Goal: Communication & Community: Participate in discussion

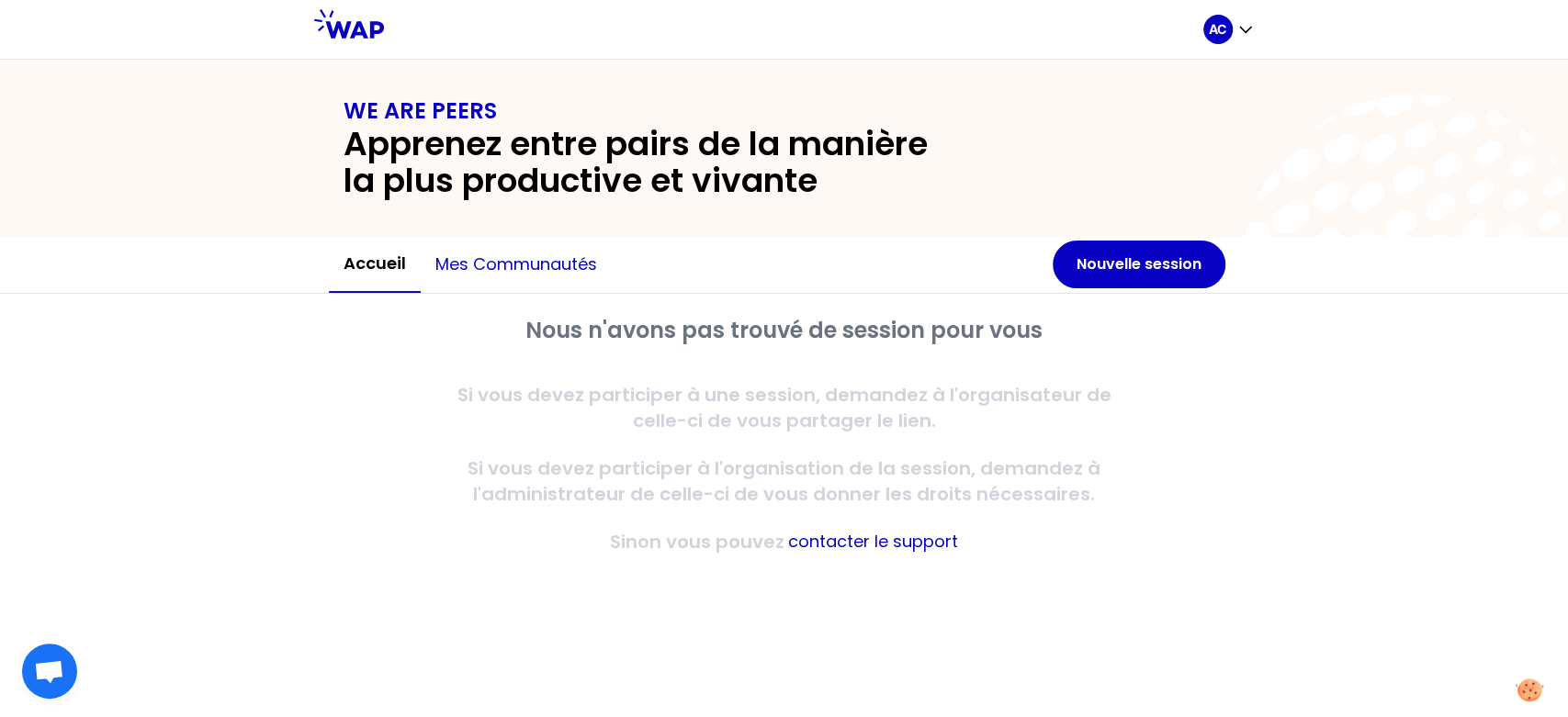
click at [572, 261] on button "Mes communautés" at bounding box center [516, 264] width 191 height 55
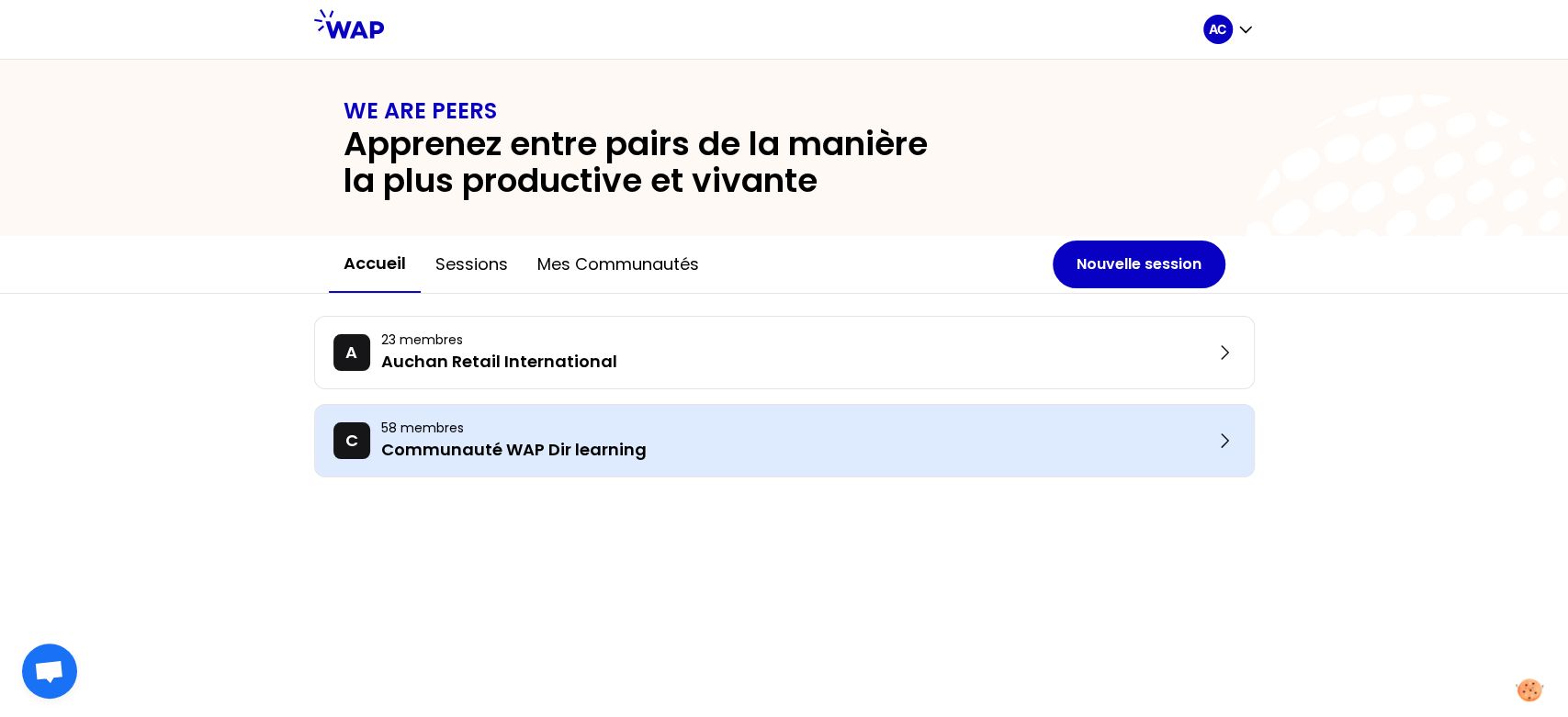
click at [581, 453] on p "Communauté WAP Dir learning" at bounding box center [796, 450] width 832 height 26
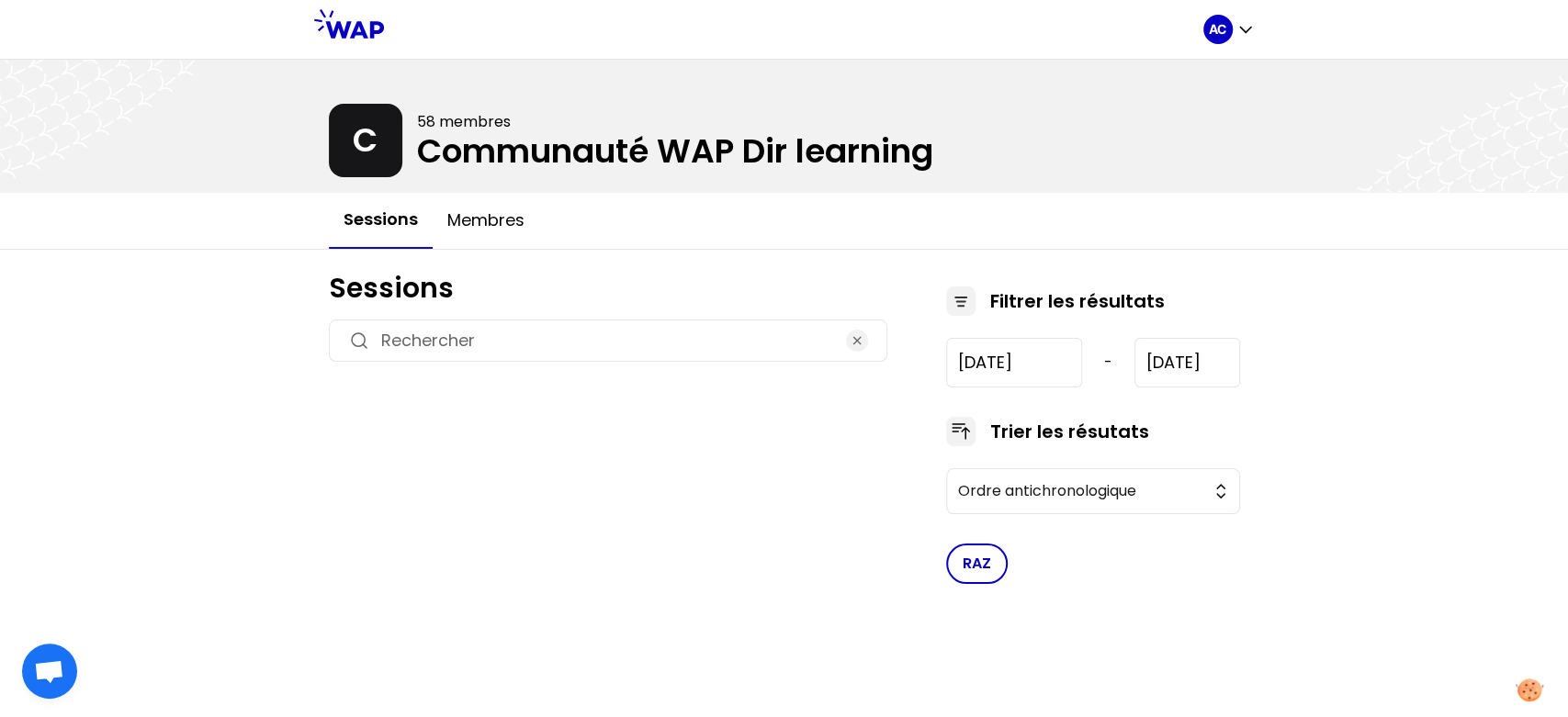
type input "[DATE]"
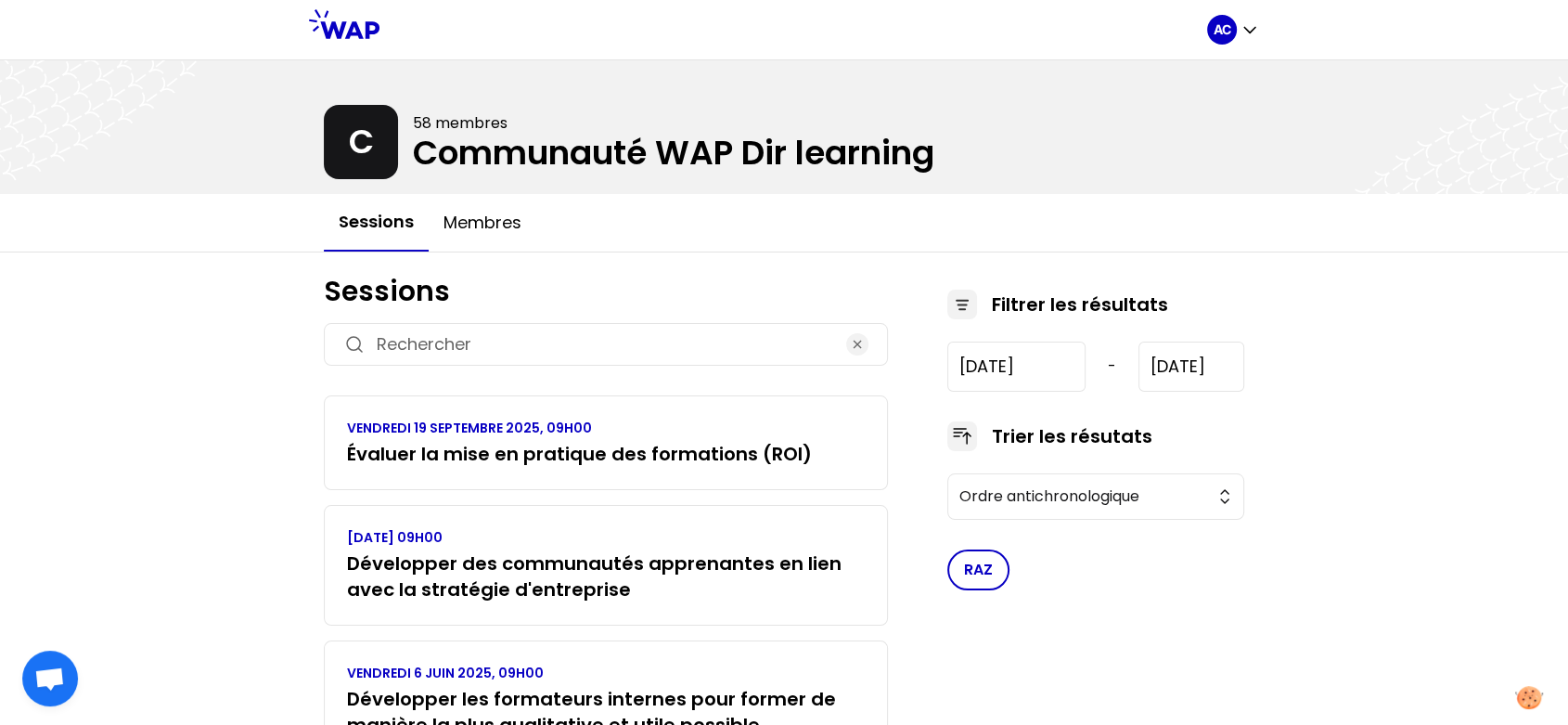
click at [587, 459] on h3 "Évaluer la mise en pratique des formations (ROI)" at bounding box center [580, 454] width 465 height 26
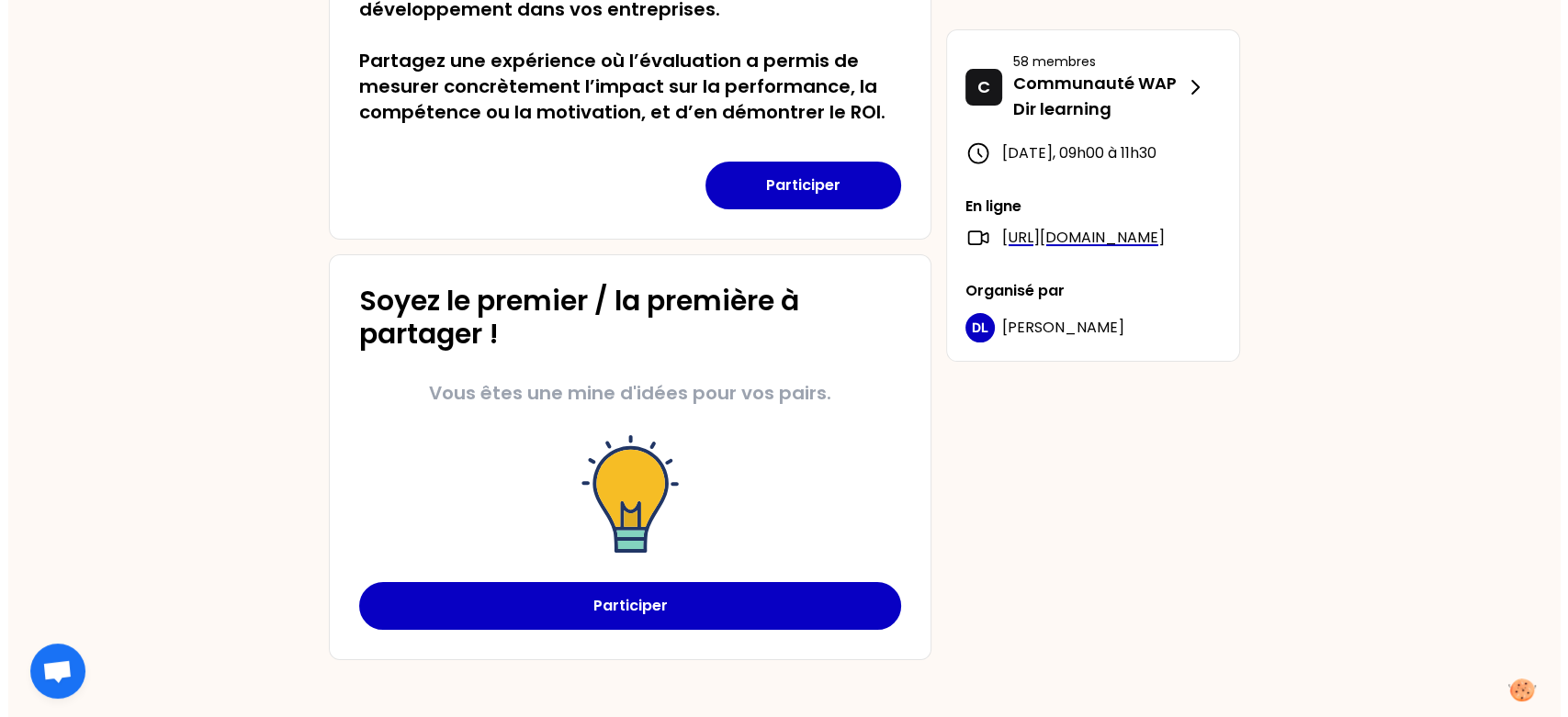
scroll to position [337, 0]
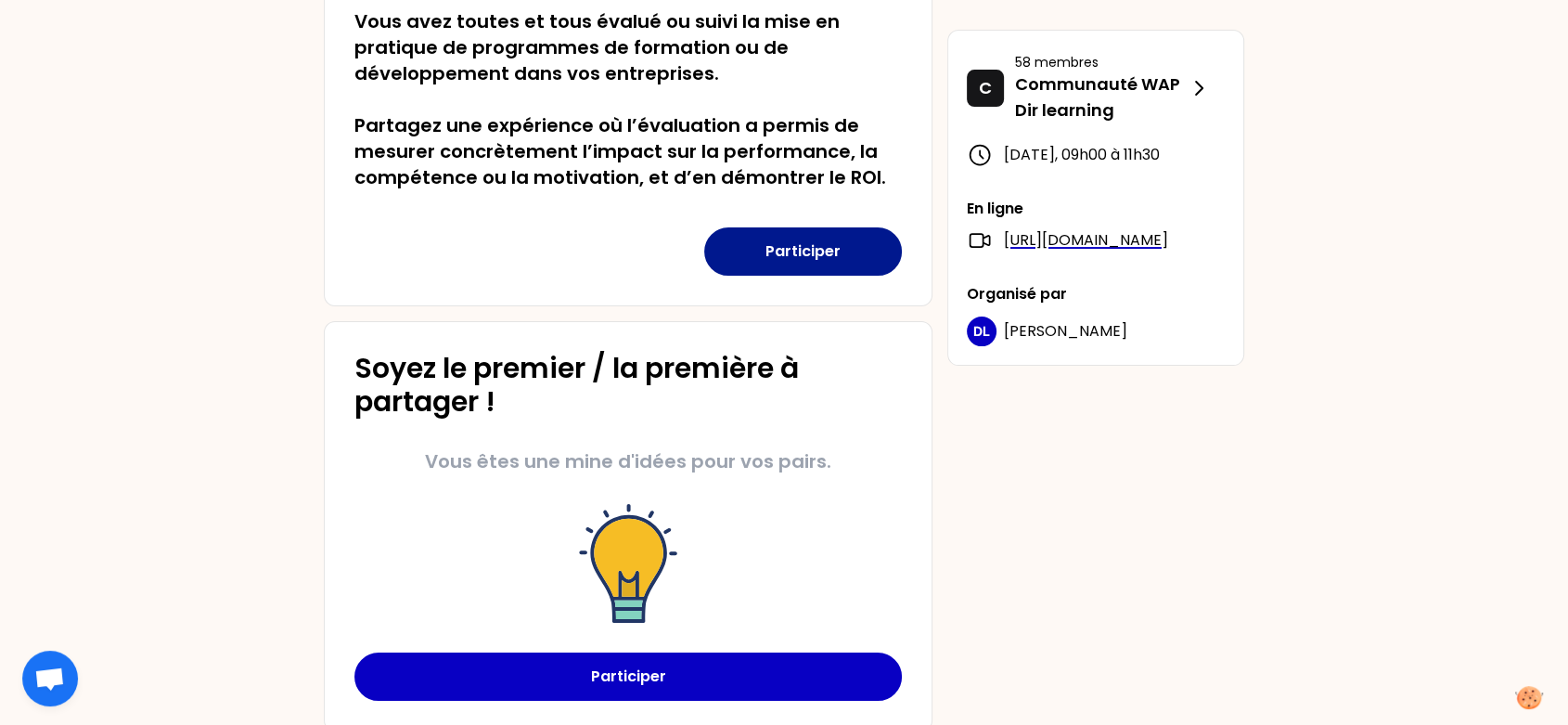
click at [779, 249] on button "Participer" at bounding box center [803, 252] width 198 height 48
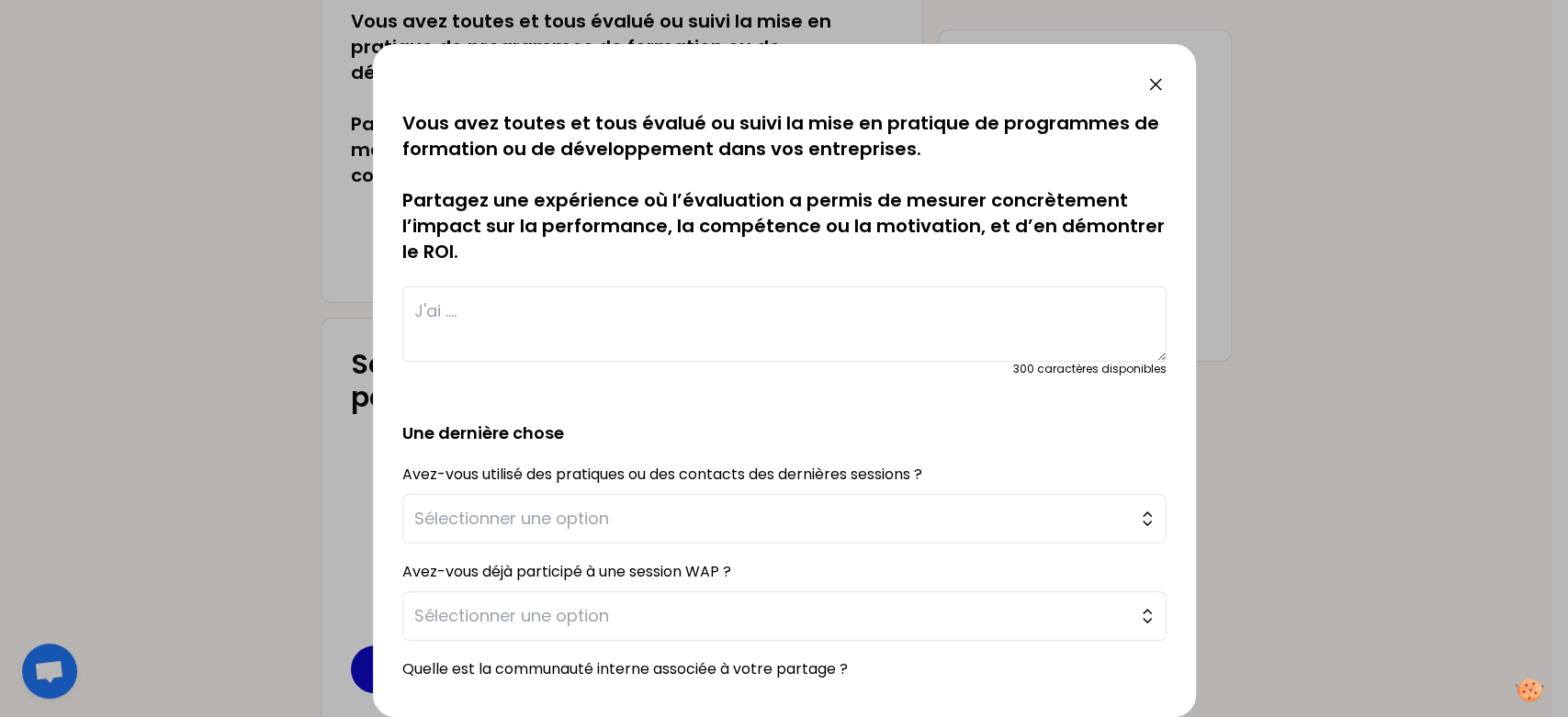
click at [625, 306] on textarea at bounding box center [784, 324] width 764 height 75
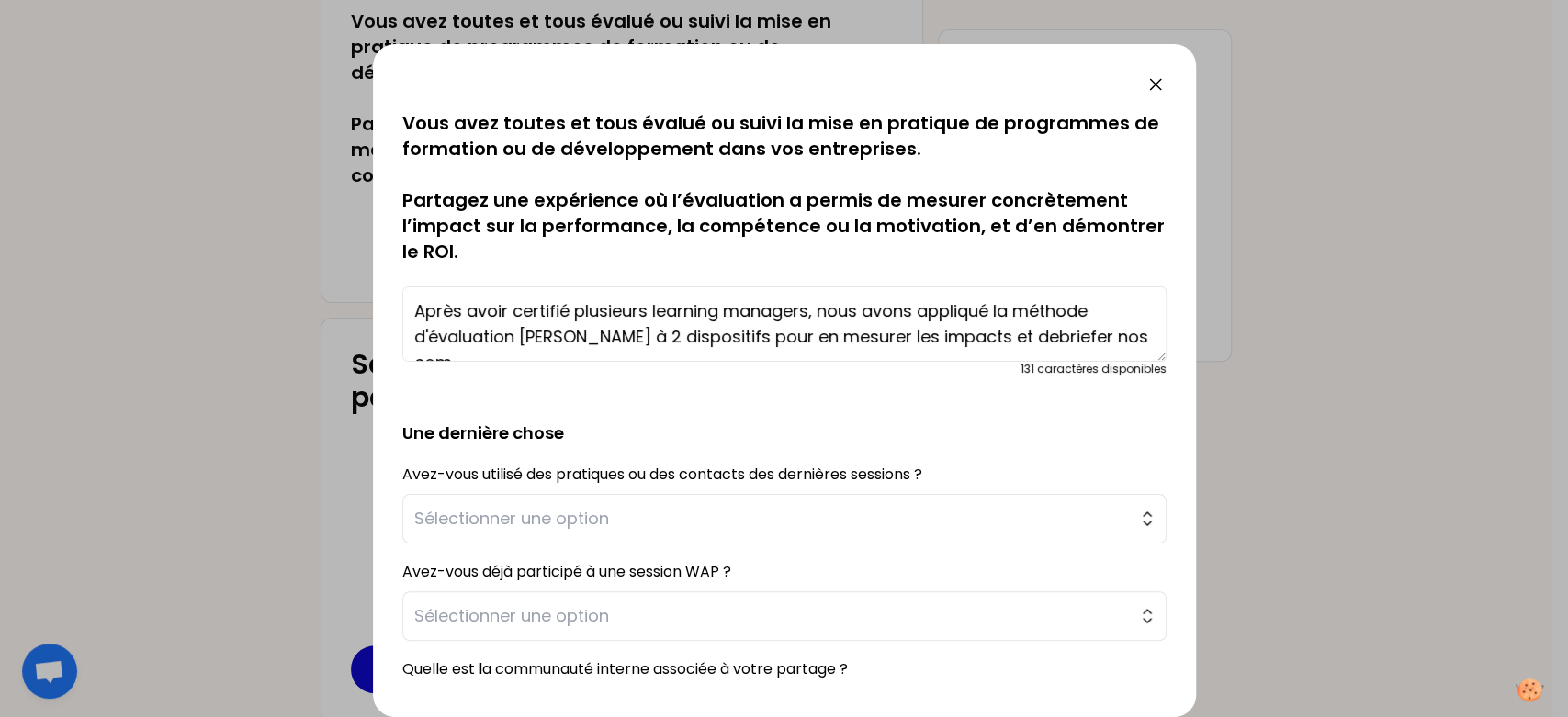
scroll to position [12, 0]
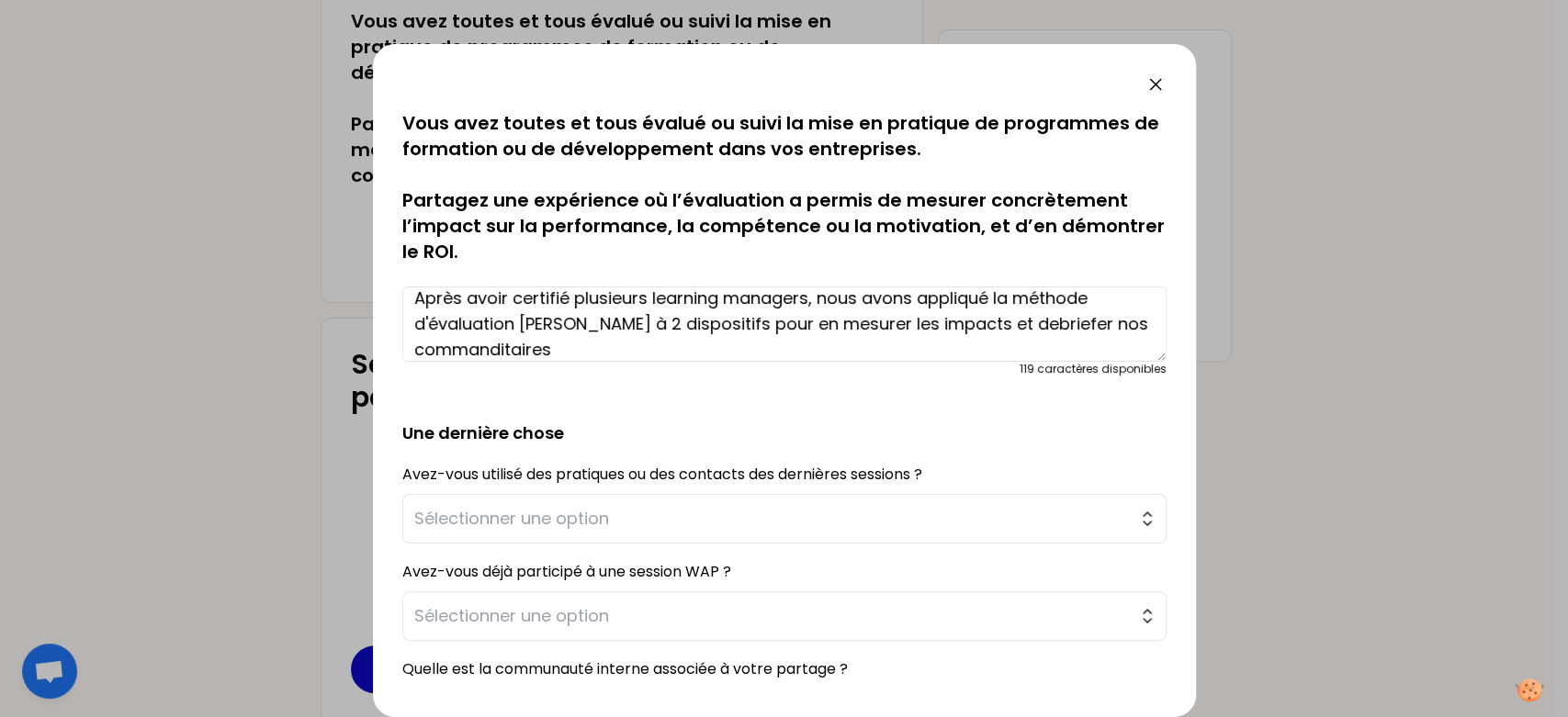
click at [728, 330] on textarea "Après avoir certifié plusieurs learning managers, nous avons appliqué la méthod…" at bounding box center [784, 324] width 764 height 75
click at [1035, 348] on textarea "Après avoir certifié plusieurs learning managers, nous avons appliqué la méthod…" at bounding box center [784, 324] width 764 height 75
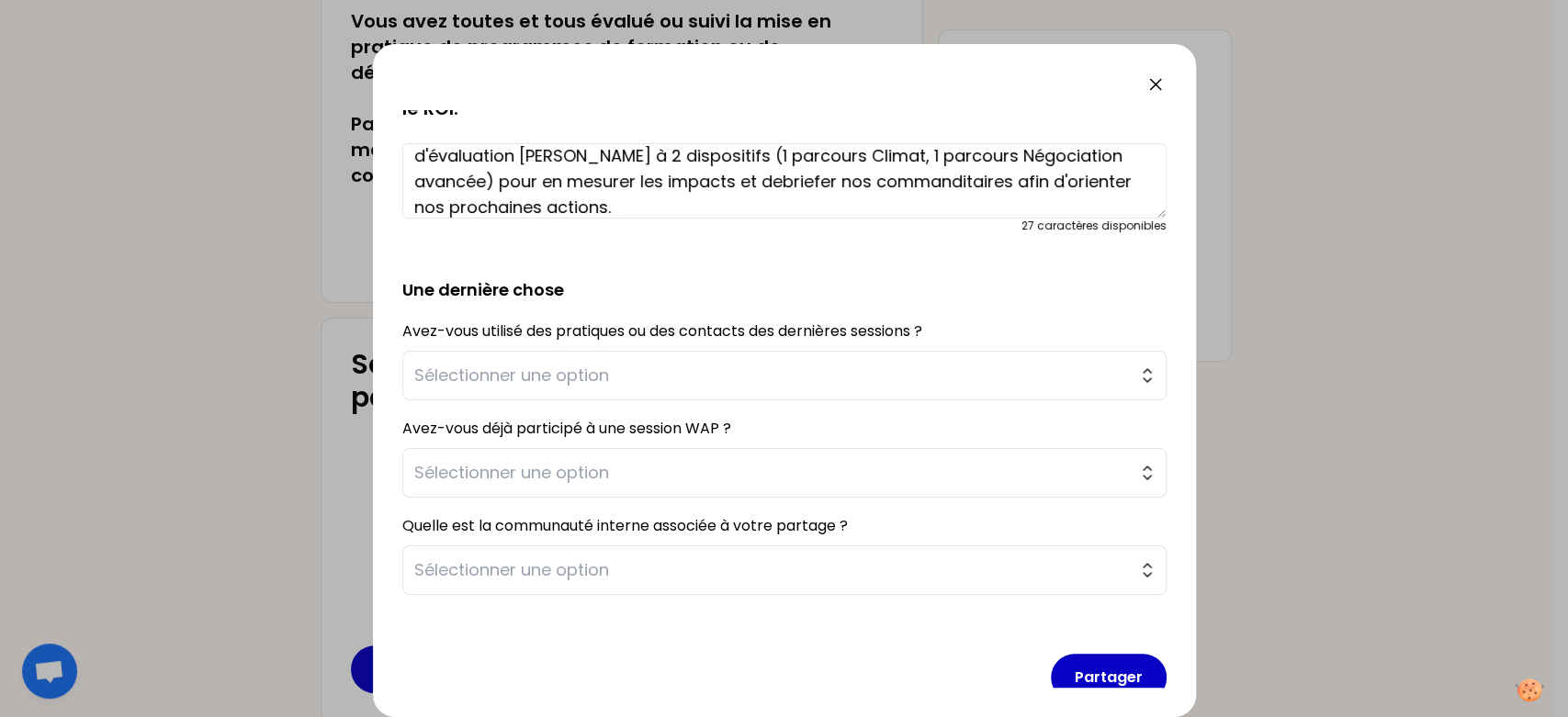
scroll to position [170, 0]
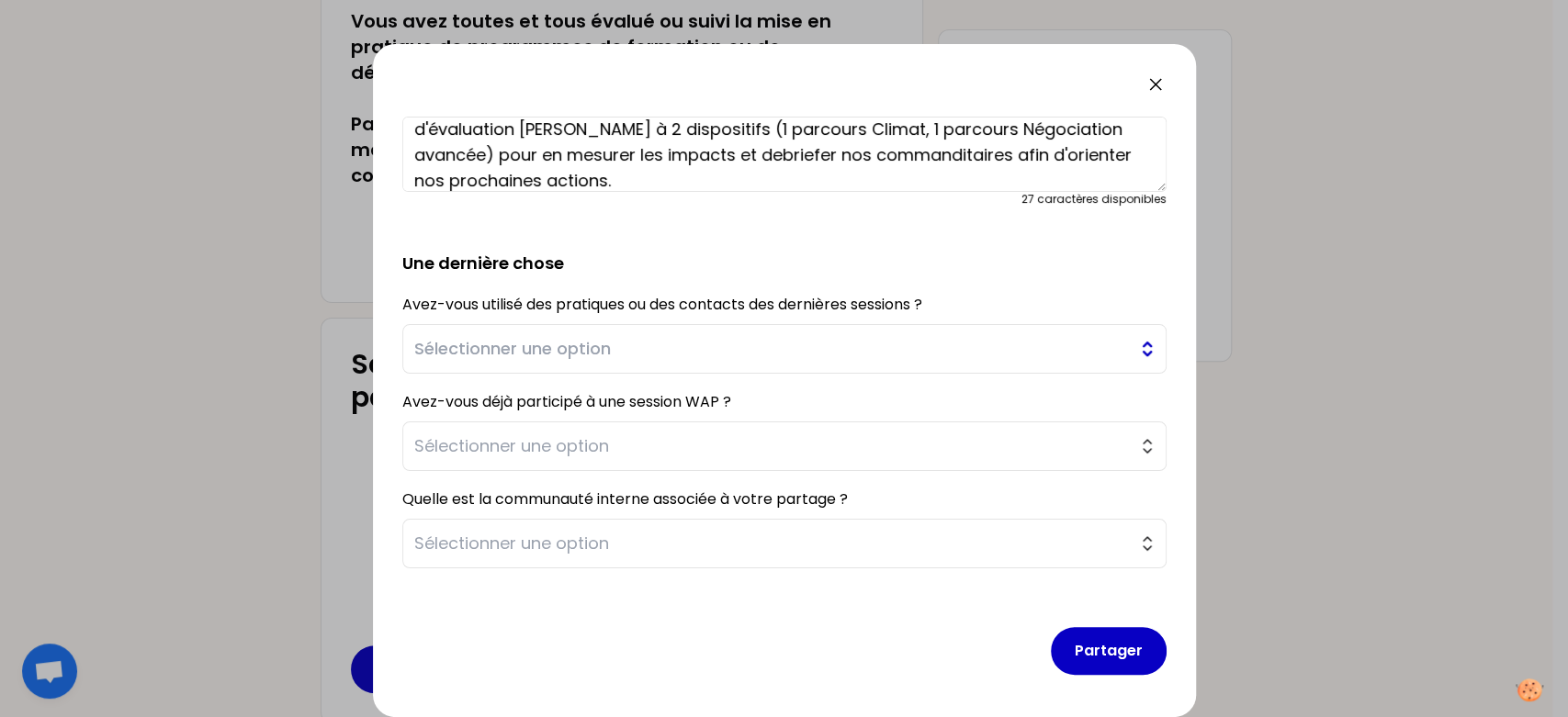
type textarea "Après avoir certifié plusieurs learning managers, nous avons appliqué la méthod…"
click at [1128, 352] on button "Sélectionner une option" at bounding box center [784, 348] width 764 height 50
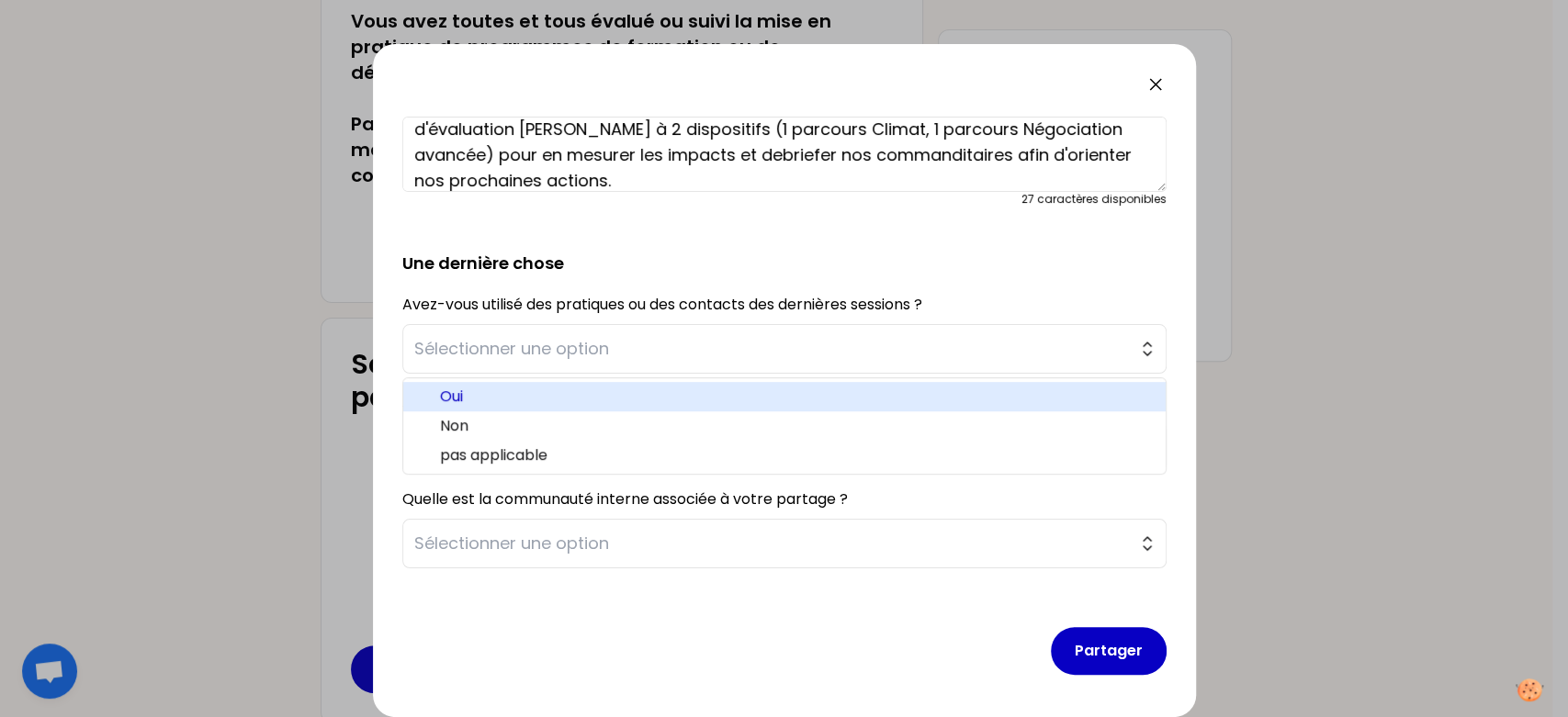
click at [734, 402] on span "Oui" at bounding box center [795, 396] width 710 height 22
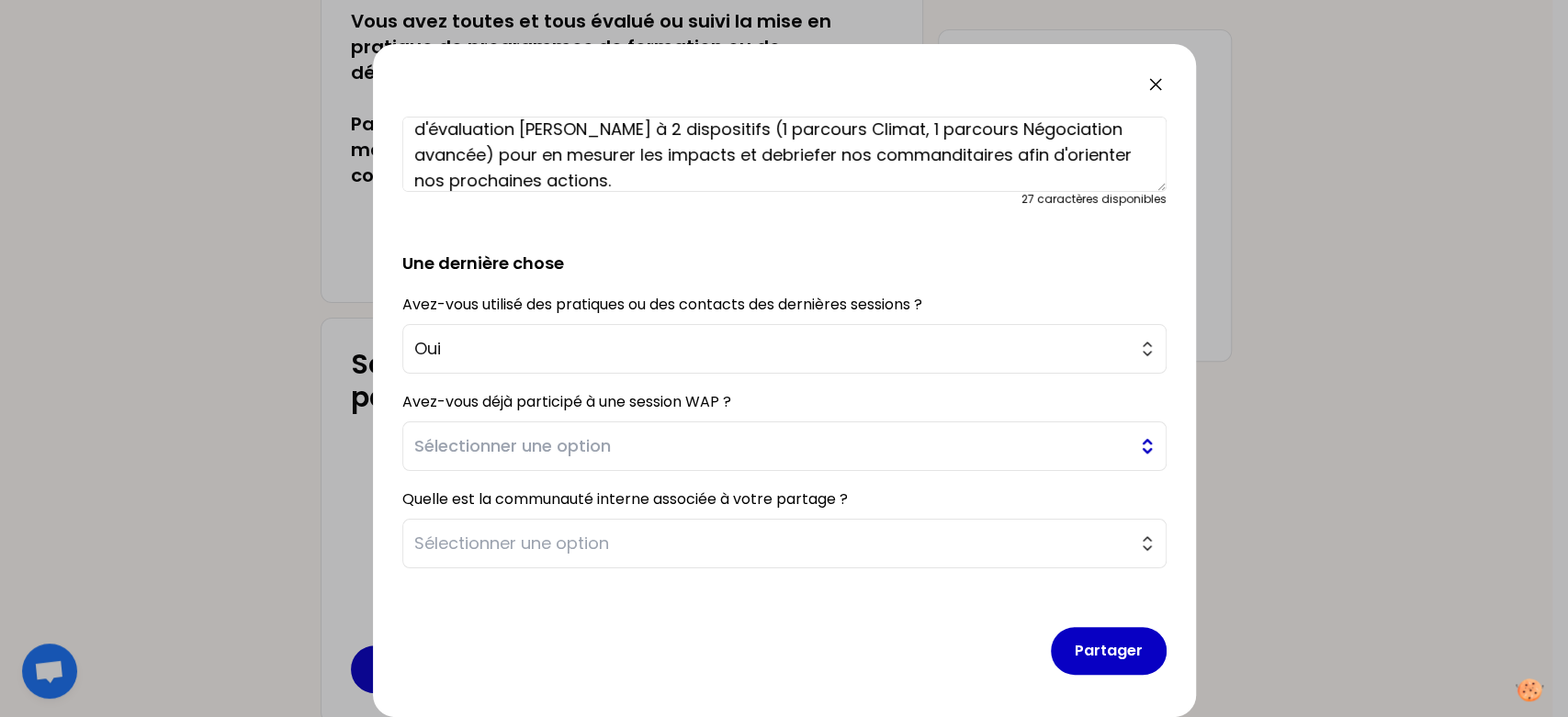
click at [852, 444] on span "Sélectionner une option" at bounding box center [772, 446] width 714 height 26
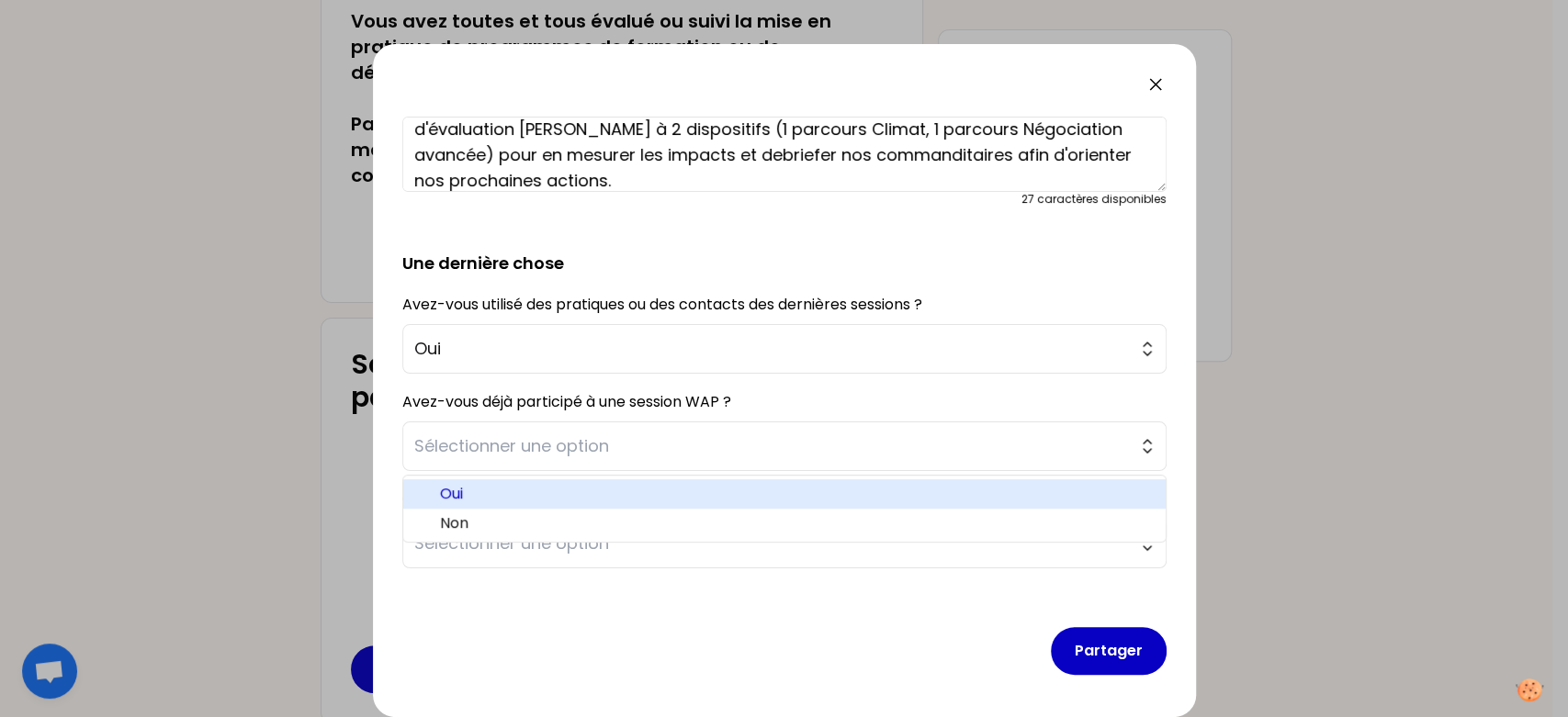
click at [654, 491] on span "Oui" at bounding box center [795, 494] width 710 height 22
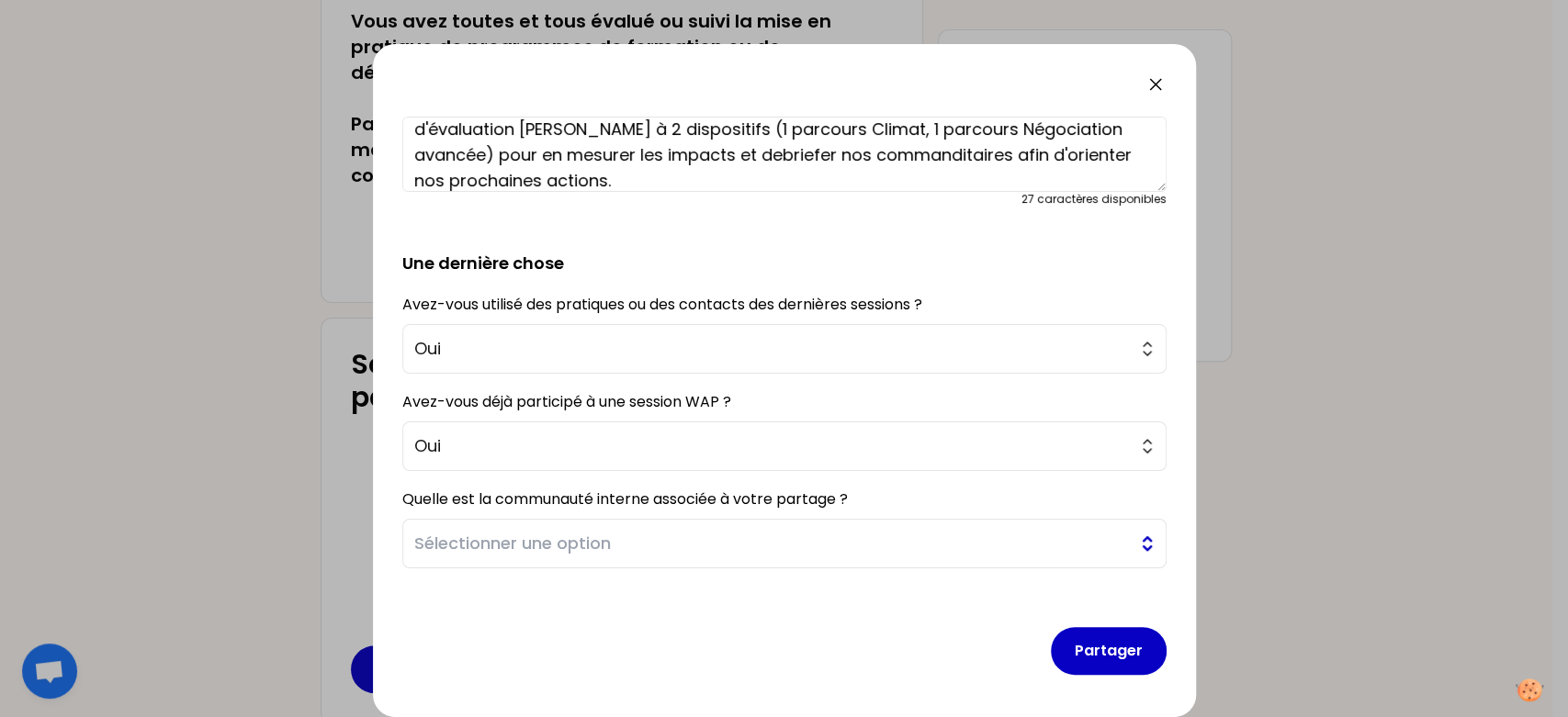
click at [675, 536] on span "Sélectionner une option" at bounding box center [772, 543] width 714 height 26
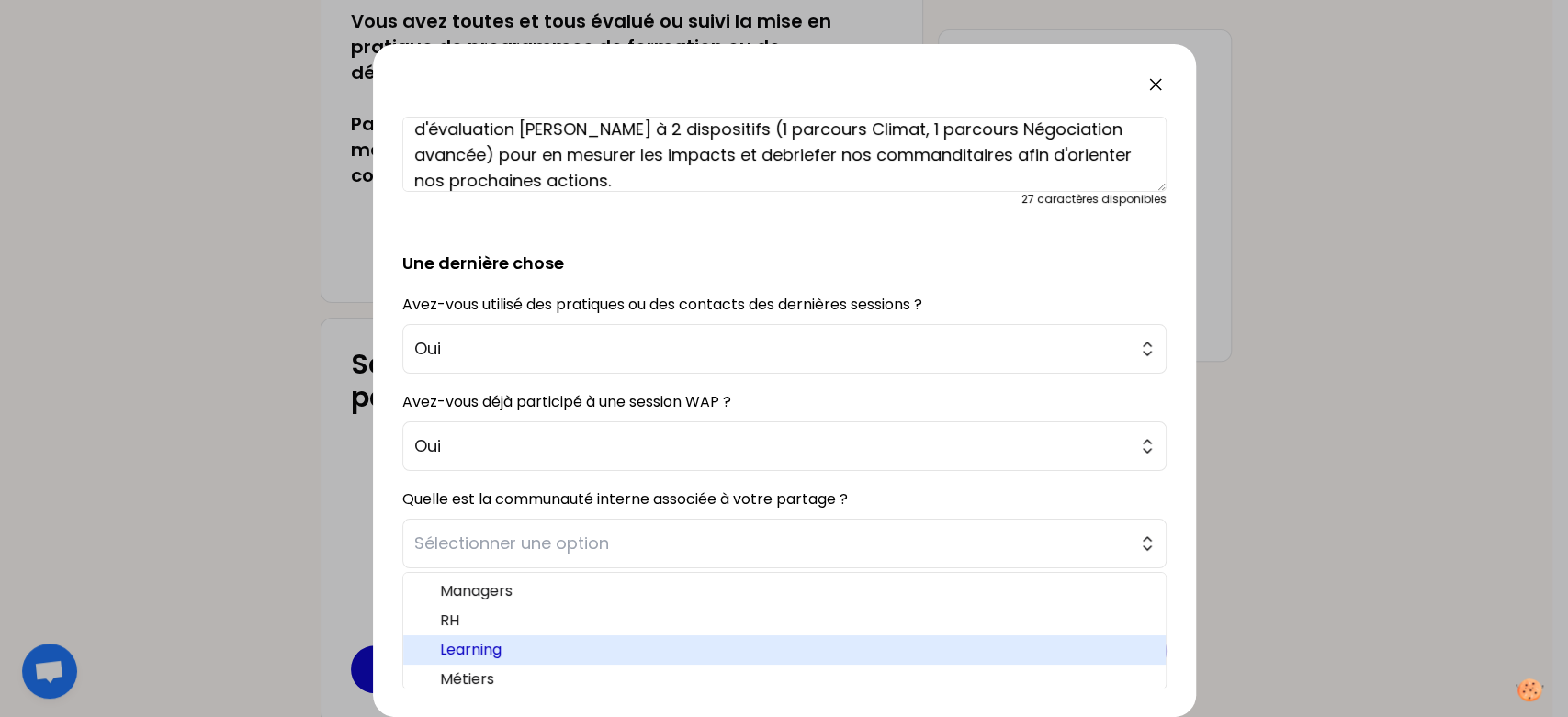
click at [520, 653] on span "Learning" at bounding box center [795, 649] width 710 height 22
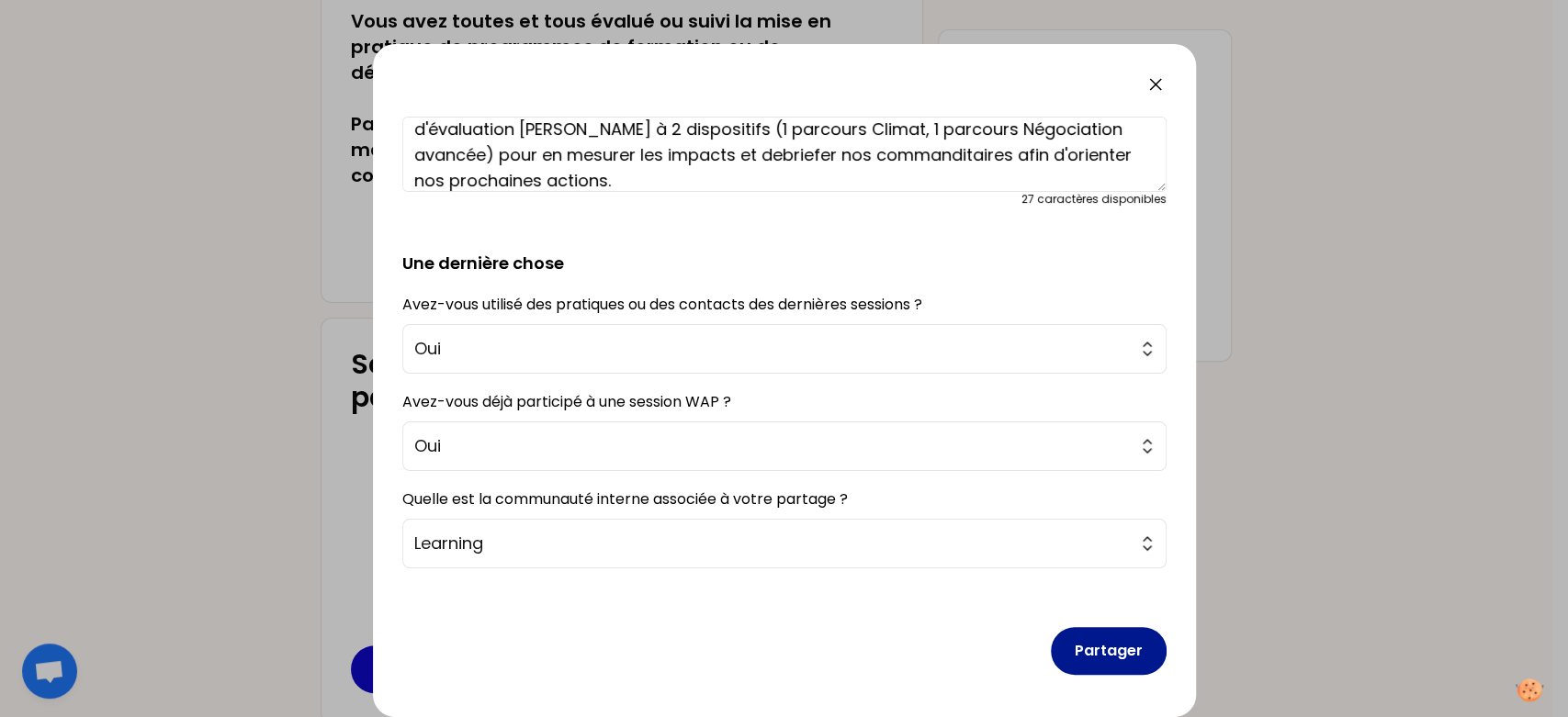
click at [1077, 643] on button "Partager" at bounding box center [1108, 651] width 116 height 48
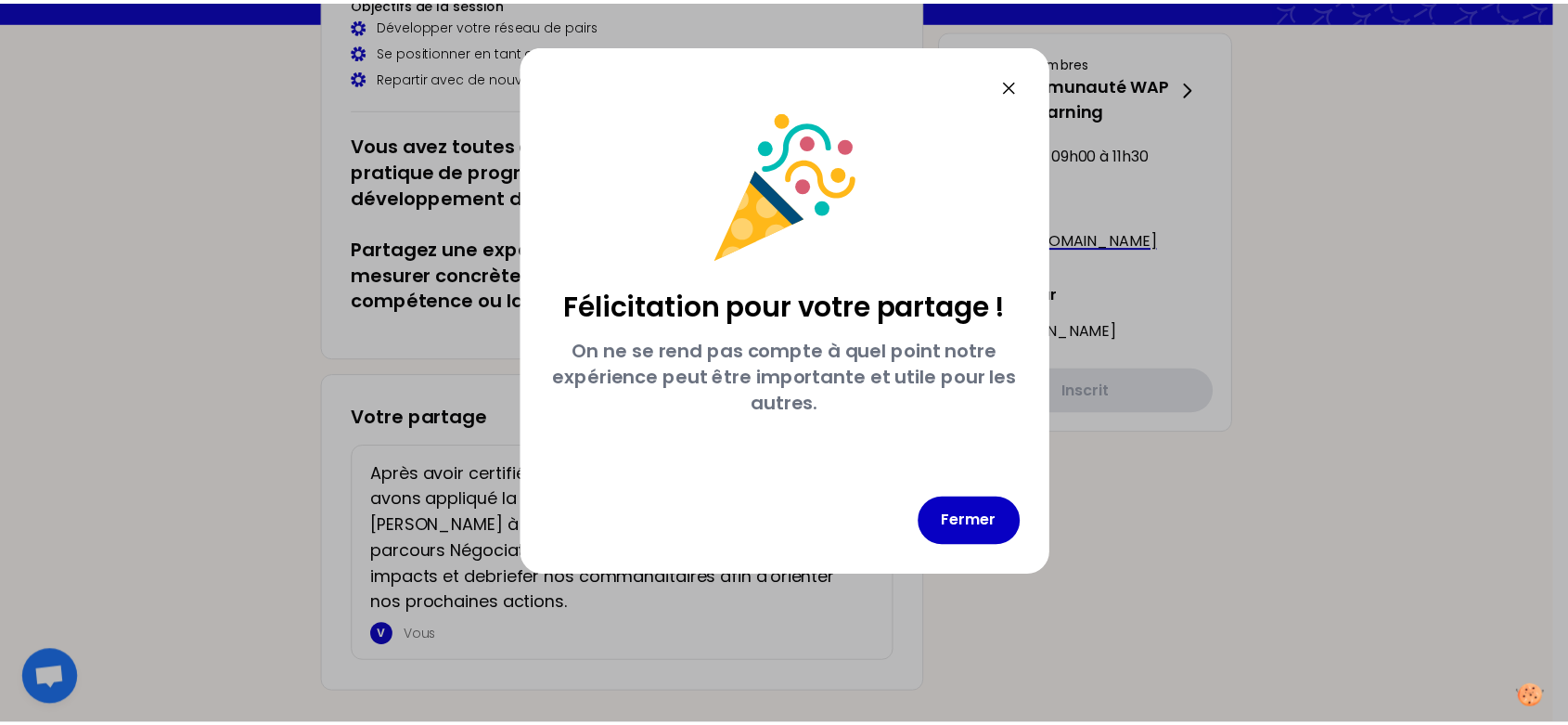
scroll to position [0, 0]
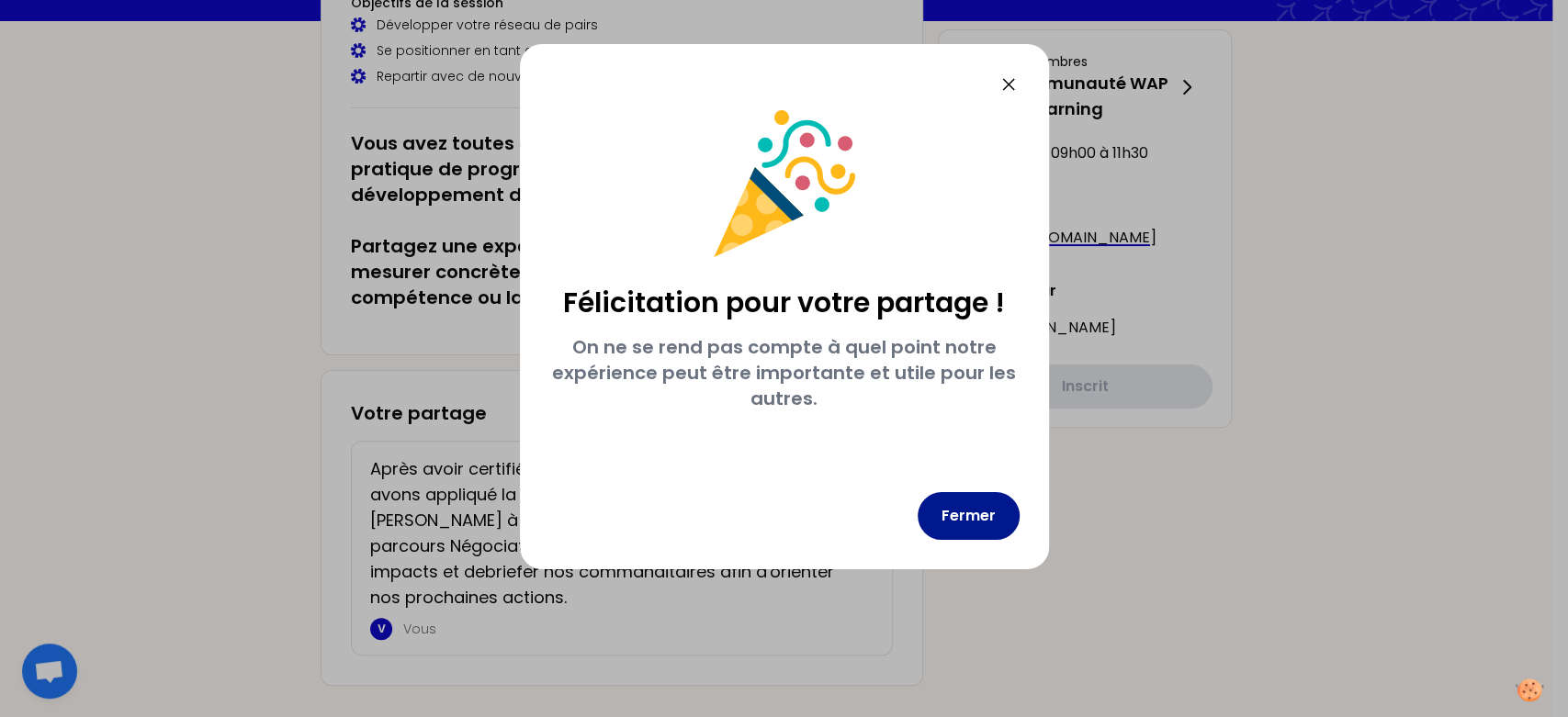
click at [955, 517] on button "Fermer" at bounding box center [968, 516] width 102 height 48
